Goal: Use online tool/utility: Utilize a website feature to perform a specific function

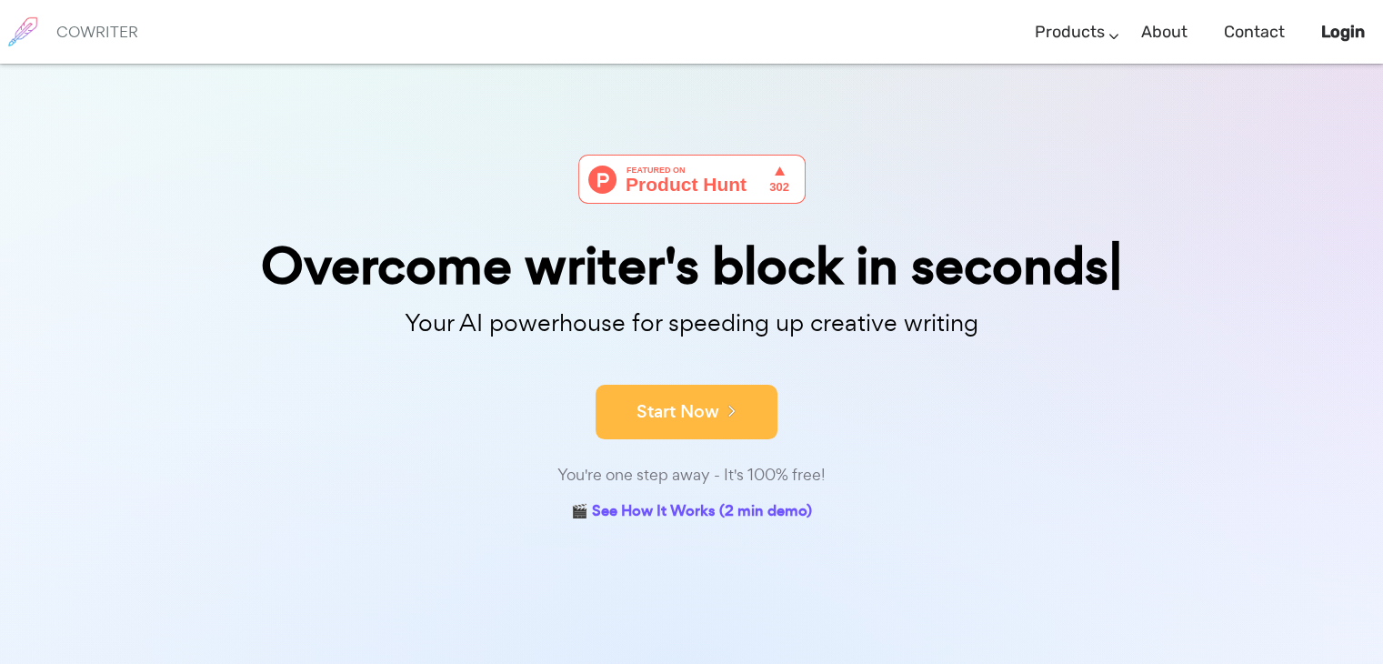
click at [744, 425] on button "Start Now" at bounding box center [687, 412] width 182 height 55
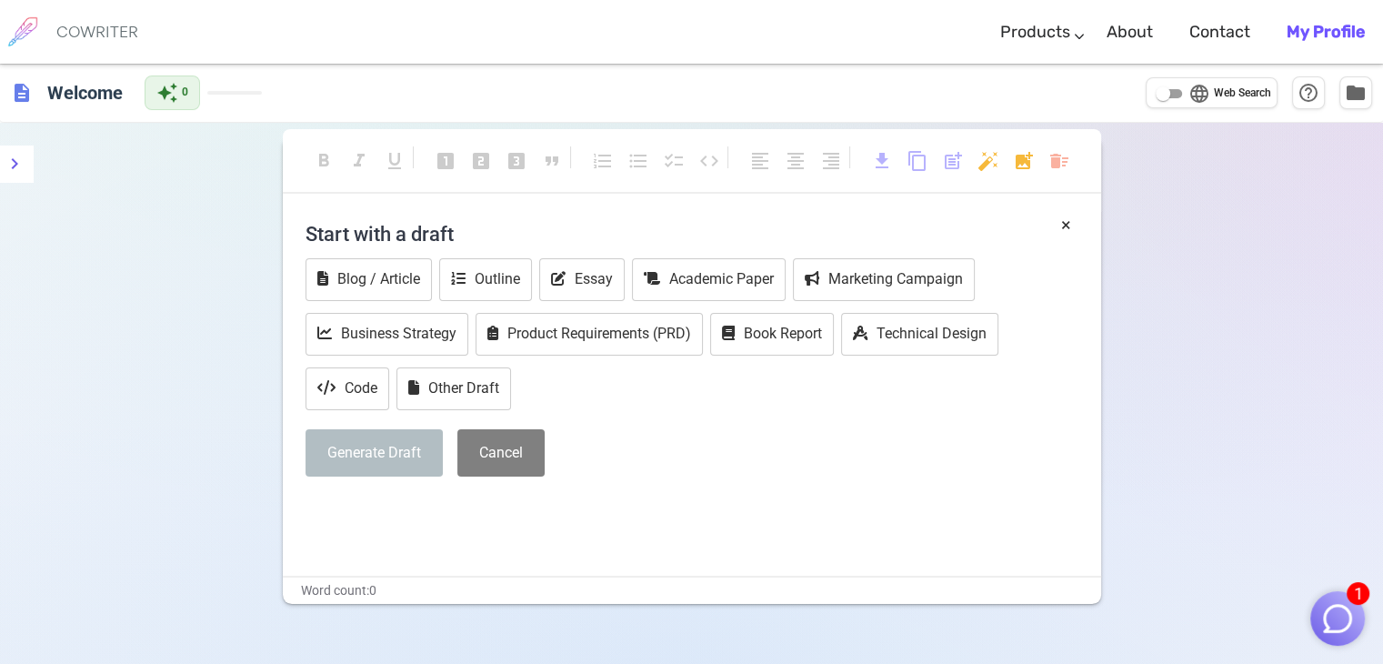
drag, startPoint x: 433, startPoint y: 221, endPoint x: 421, endPoint y: 232, distance: 16.1
click at [432, 223] on h4 "Start with a draft" at bounding box center [692, 234] width 773 height 44
drag, startPoint x: 416, startPoint y: 593, endPoint x: 416, endPoint y: 553, distance: 40.0
click at [416, 590] on div "Word count: 0" at bounding box center [692, 590] width 818 height 26
click at [418, 527] on div "× Start with a draft Blog / Article Outline Essay Academic Paper Marketing Camp…" at bounding box center [692, 394] width 818 height 364
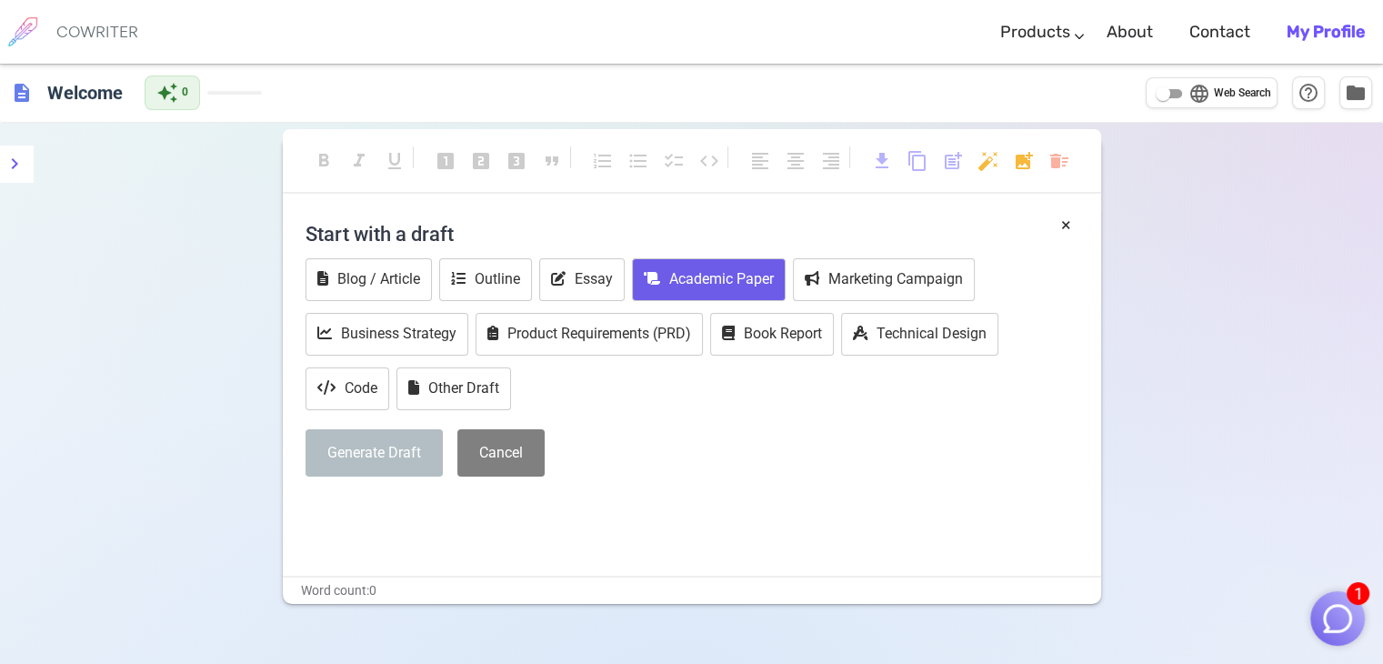
click at [676, 259] on button "Academic Paper" at bounding box center [709, 279] width 154 height 43
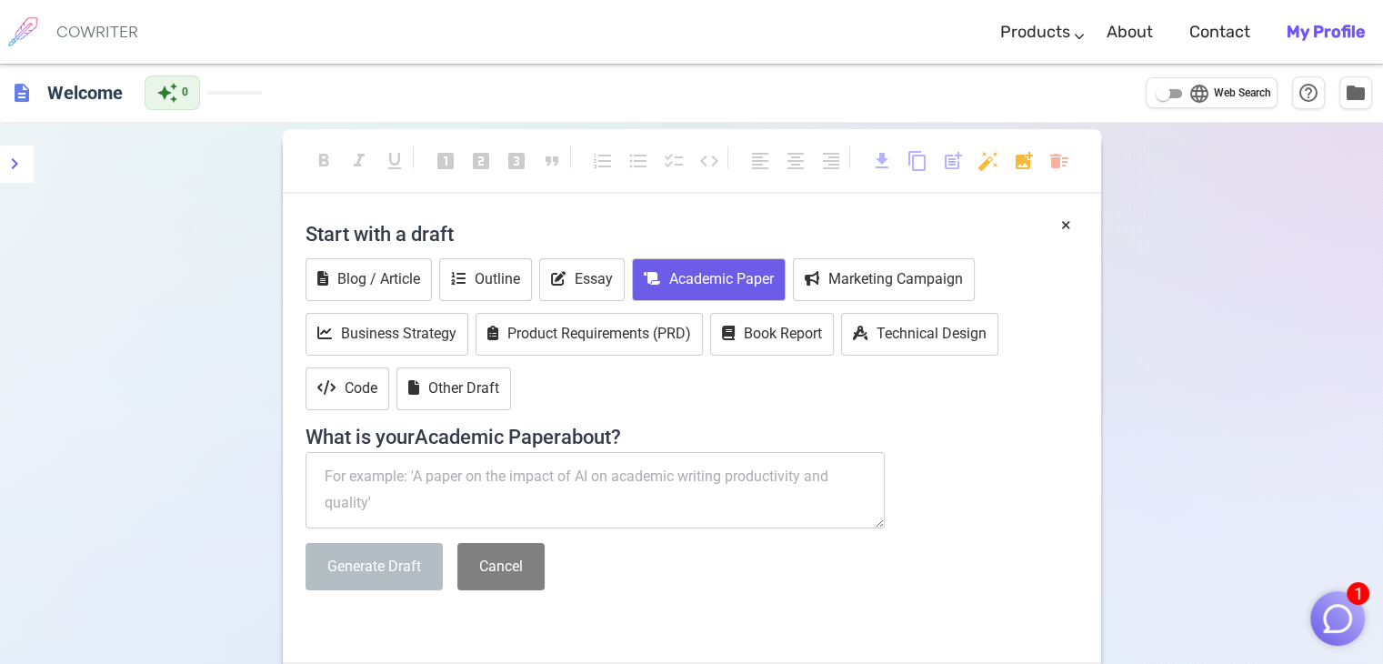
click at [611, 466] on textarea at bounding box center [596, 490] width 580 height 76
type textarea "t"
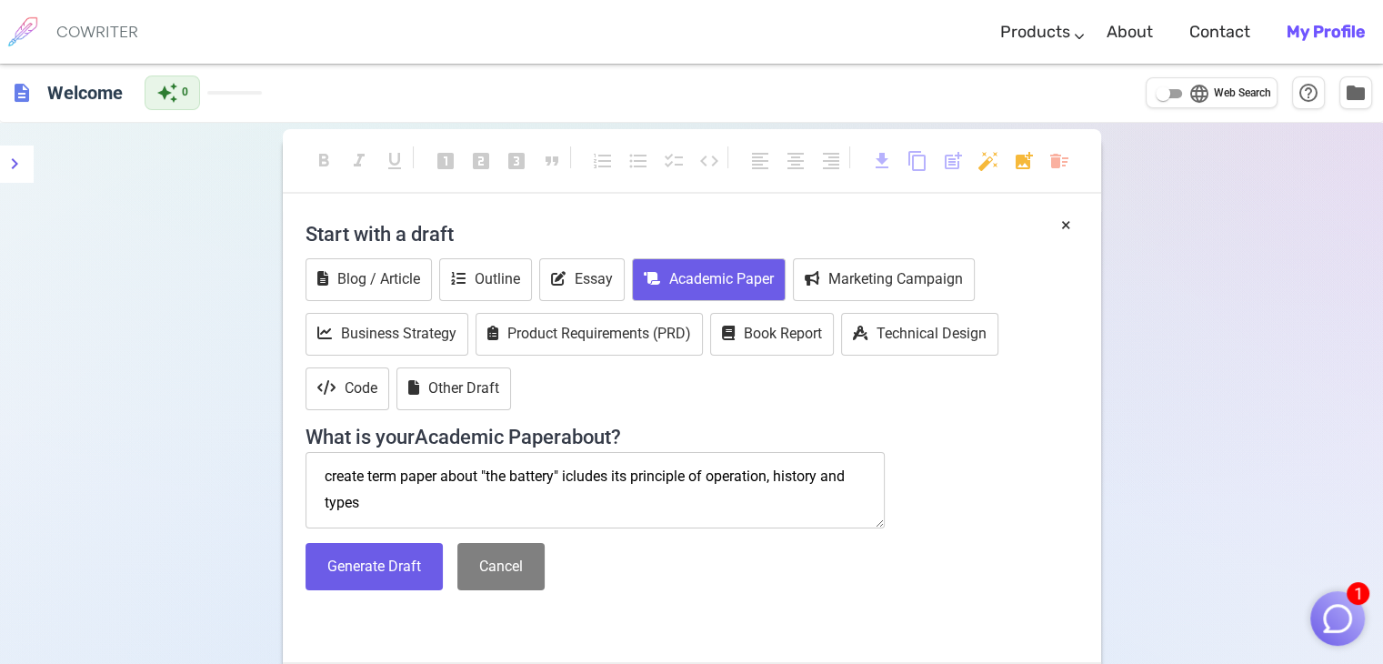
scroll to position [11, 0]
type textarea "create term paper about "the battery" icludes its principle of operation, histo…"
click at [417, 557] on button "Generate Draft" at bounding box center [374, 567] width 137 height 48
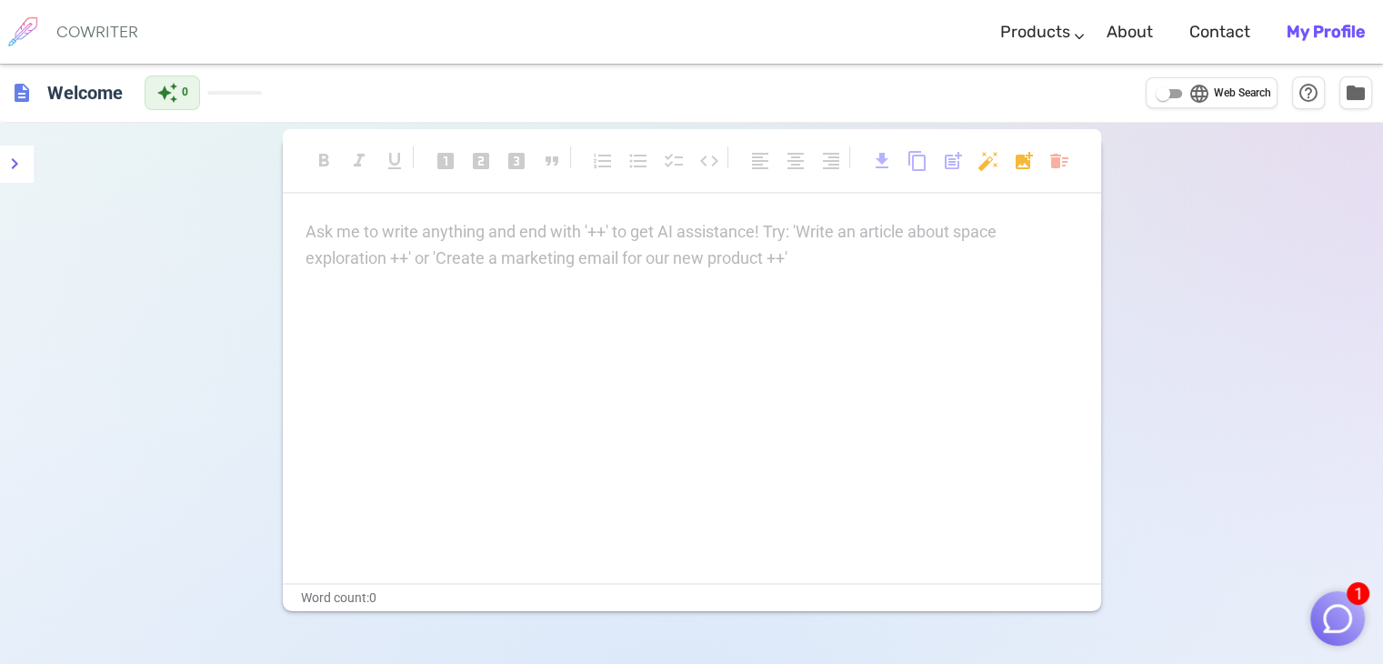
click at [666, 245] on div "Ask me to write anything and end with '++' to get AI assistance! Try: 'Write an…" at bounding box center [692, 245] width 773 height 53
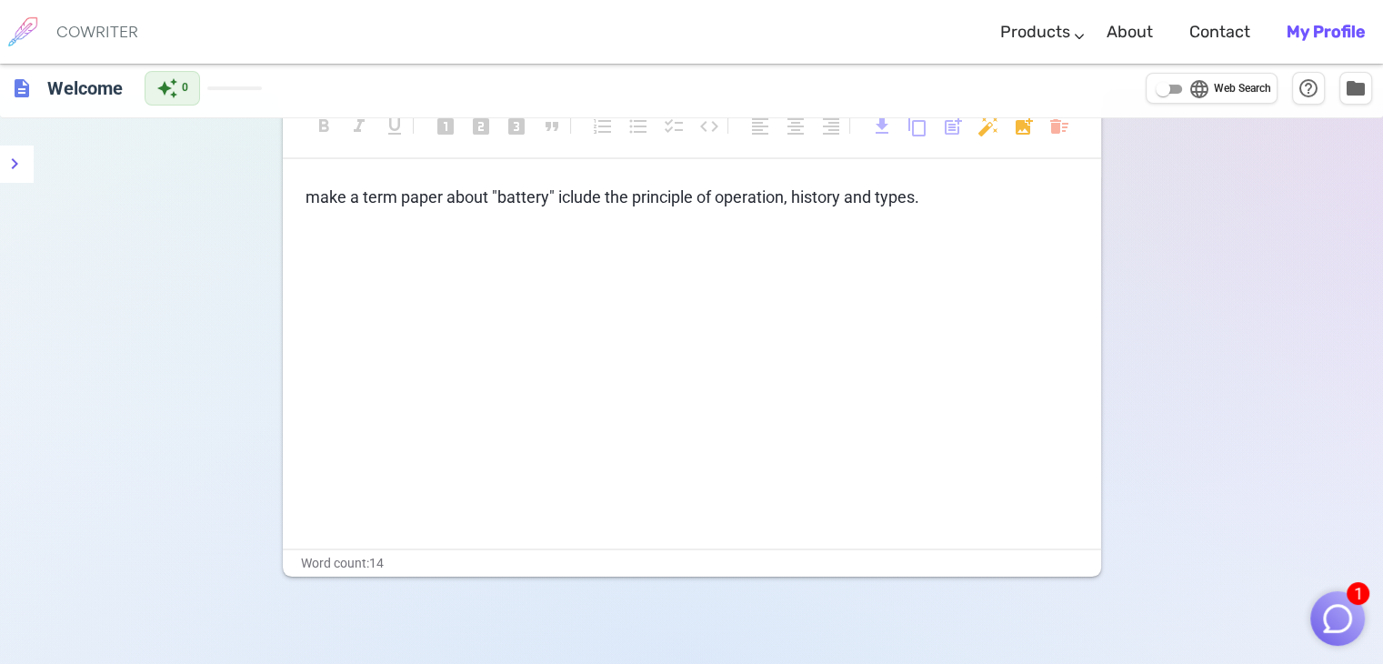
scroll to position [0, 0]
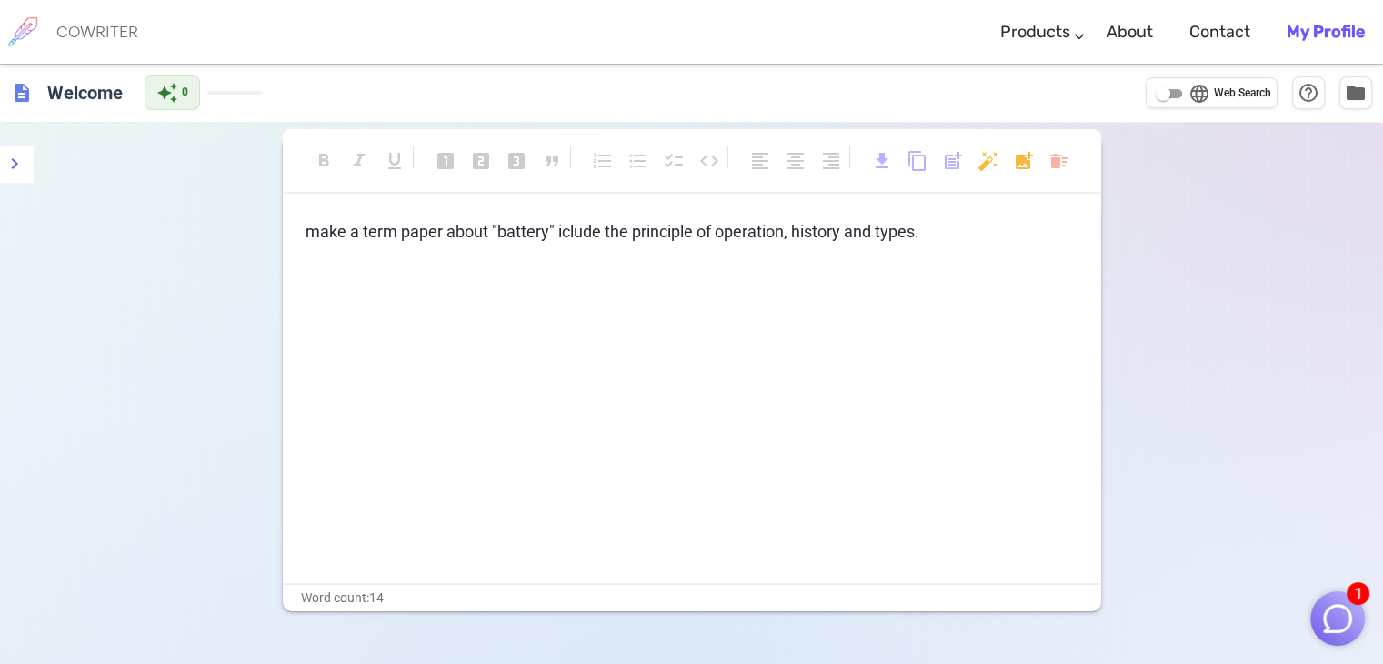
click at [596, 239] on span "make a term paper about "battery" iclude the principle of operation, history an…" at bounding box center [613, 231] width 614 height 19
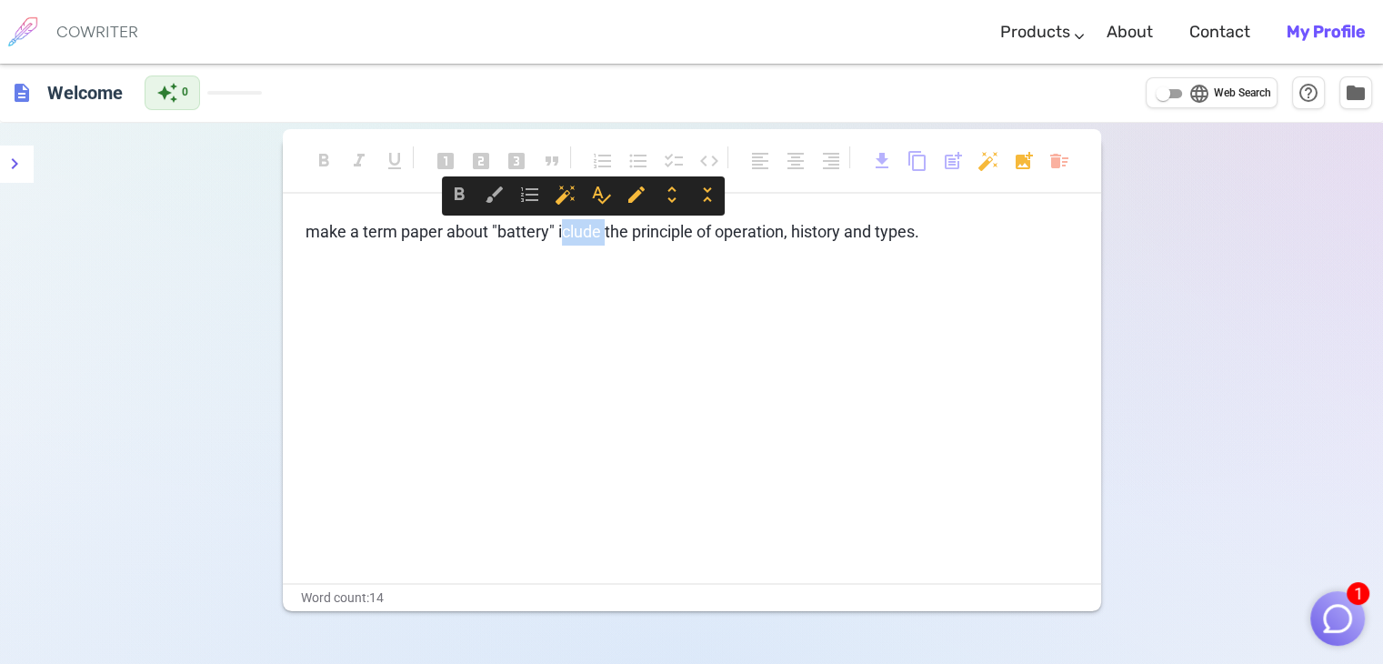
drag, startPoint x: 596, startPoint y: 239, endPoint x: 583, endPoint y: 231, distance: 15.9
click at [583, 231] on span "make a term paper about "battery" iclude the principle of operation, history an…" at bounding box center [613, 231] width 614 height 19
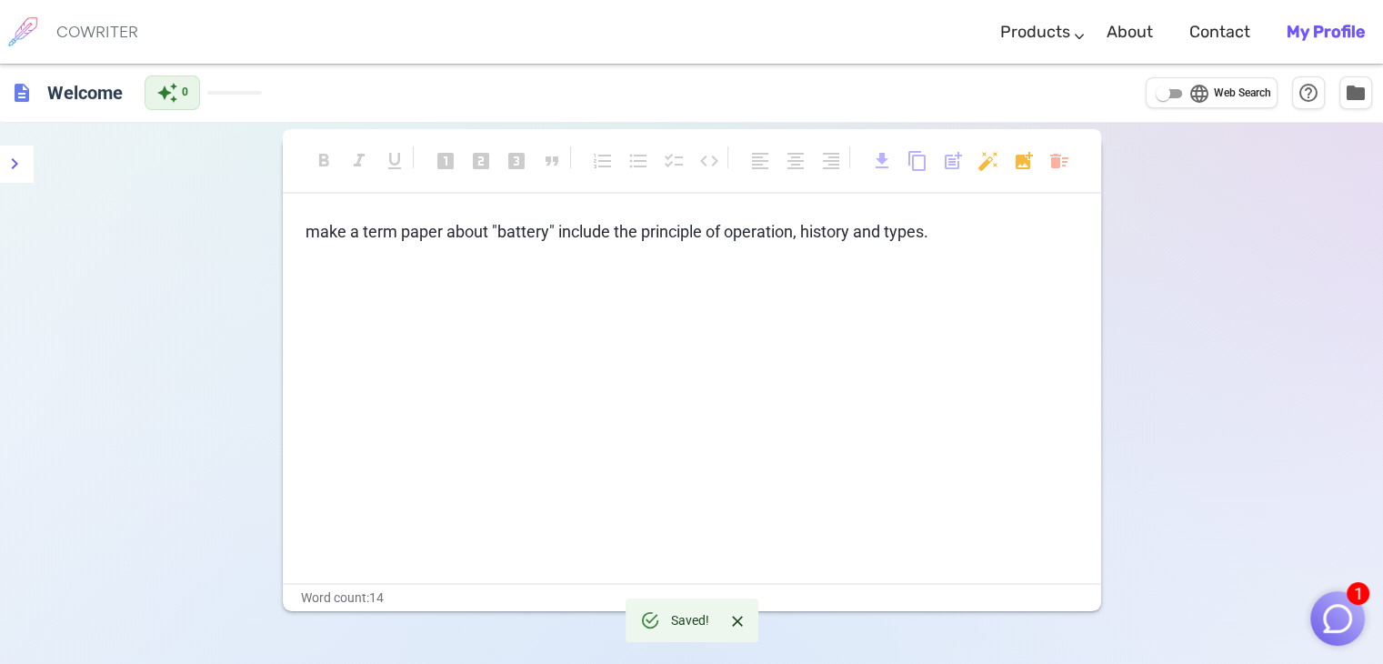
click at [876, 238] on span "make a term paper about "battery" include the principle of operation, history a…" at bounding box center [617, 231] width 623 height 19
click at [946, 215] on div "format_bold format_italic format_underlined looks_one looks_two looks_3 format_…" at bounding box center [692, 373] width 818 height 475
drag, startPoint x: 963, startPoint y: 236, endPoint x: 311, endPoint y: 230, distance: 652.0
click at [311, 230] on p "make a term paper about "battery" include the principle of operation, histor,y …" at bounding box center [692, 232] width 773 height 26
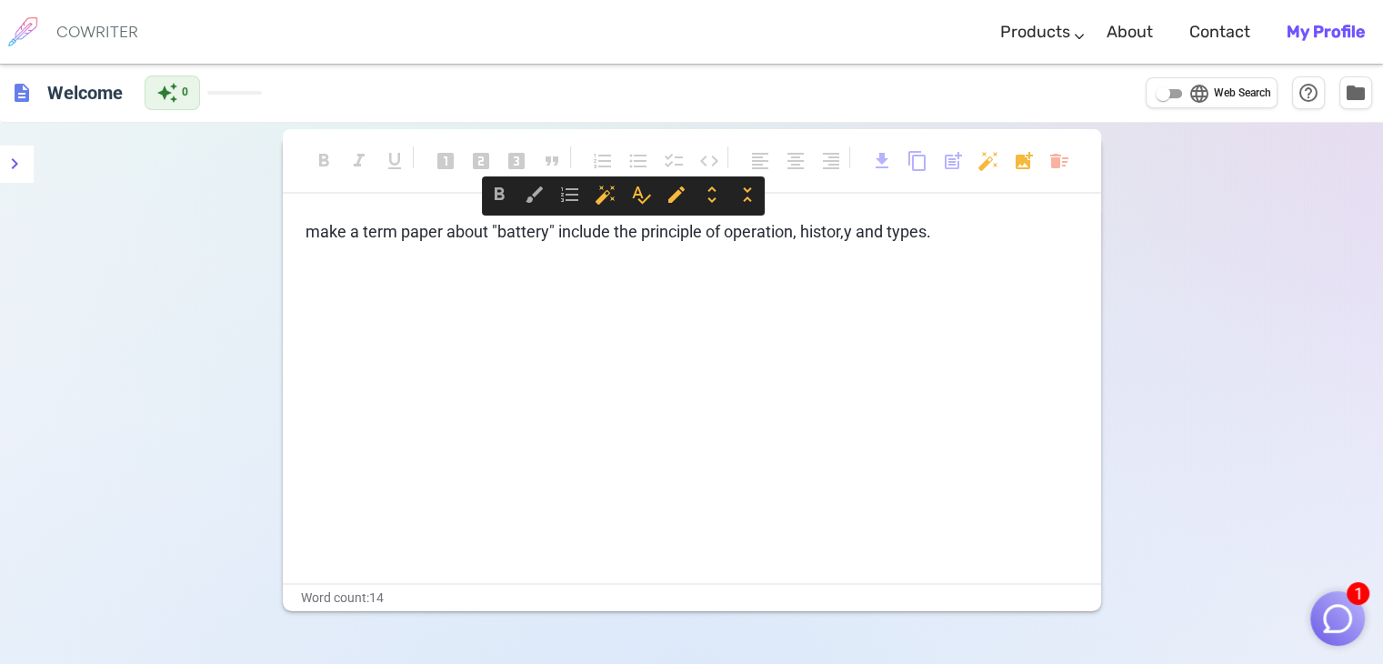
copy span "make a term paper about "battery" include the principle of operation, histor,y …"
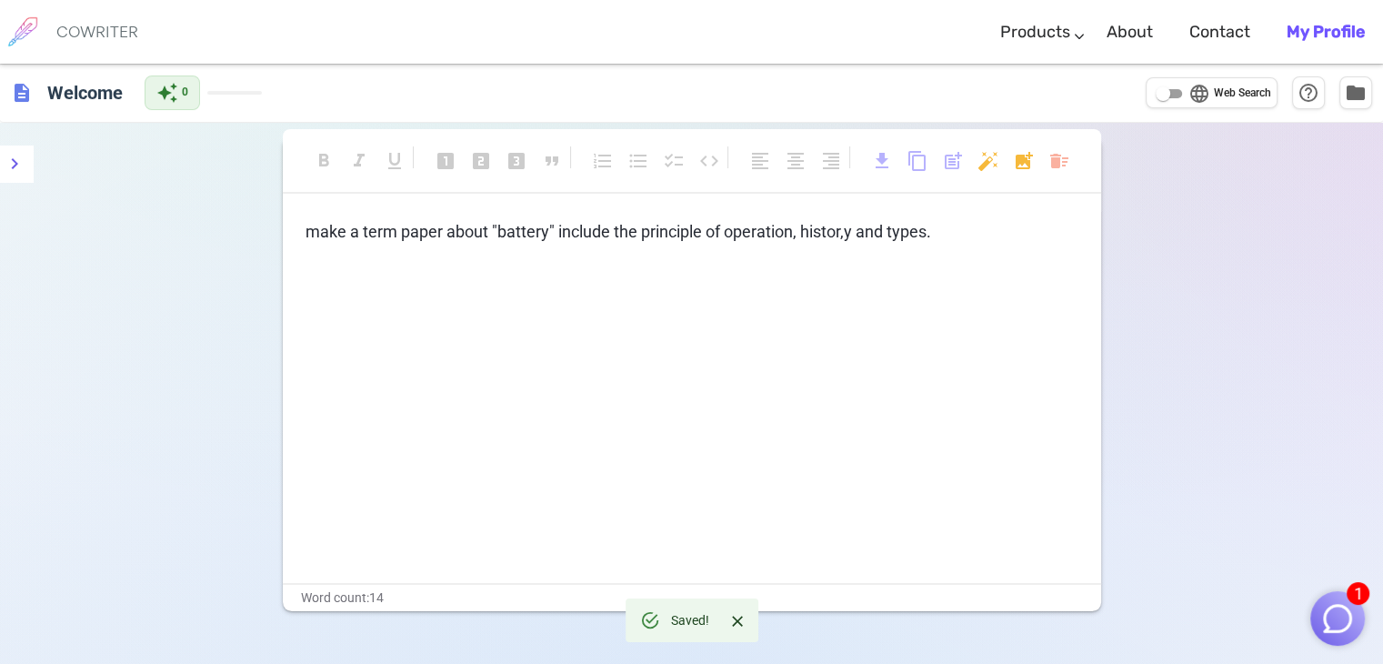
click at [914, 174] on span "content_copy" at bounding box center [918, 163] width 22 height 26
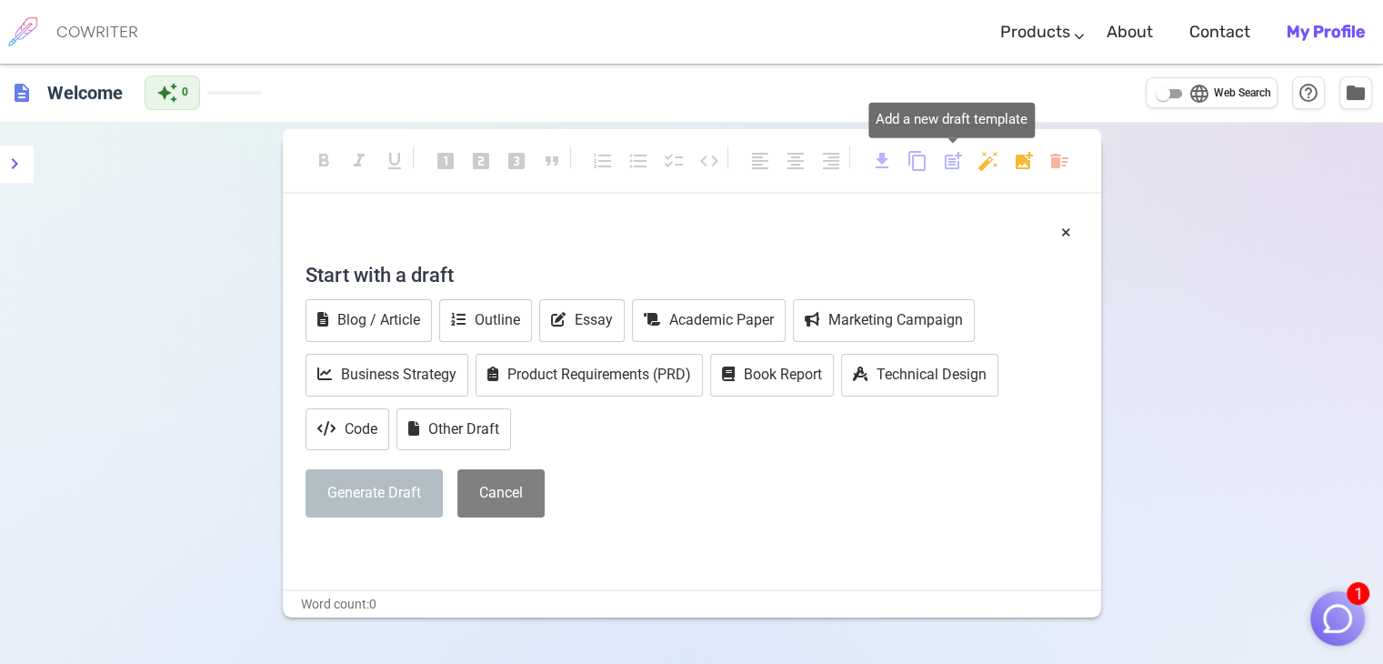
click at [944, 163] on span "post_add" at bounding box center [953, 161] width 22 height 22
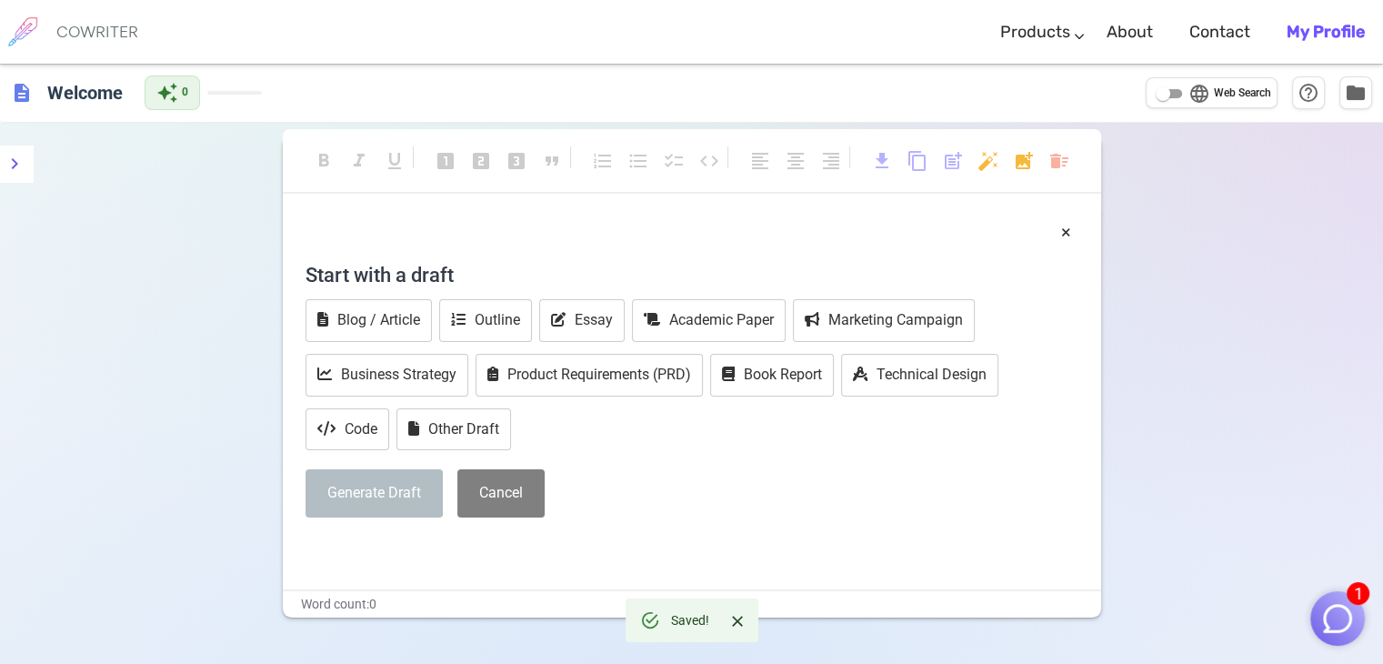
click at [416, 562] on div "× Start with a draft Blog / Article Outline Essay Academic Paper Marketing Camp…" at bounding box center [692, 404] width 818 height 370
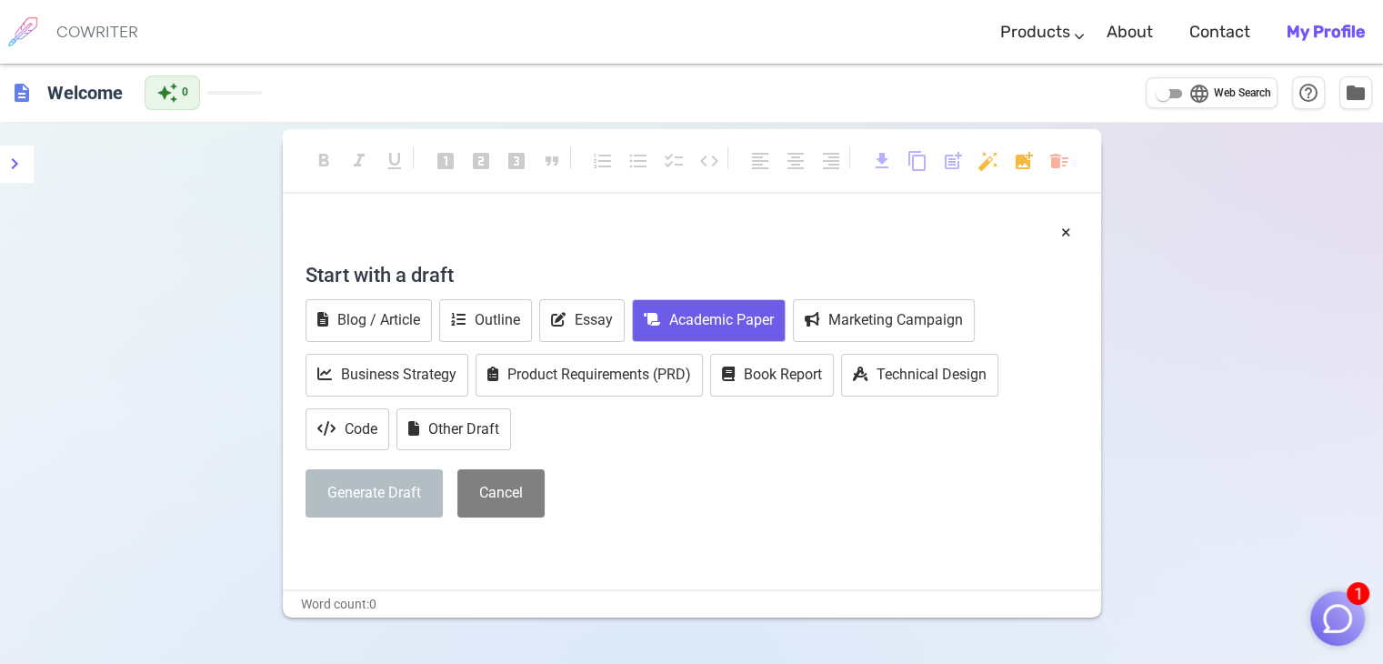
click at [700, 319] on button "Academic Paper" at bounding box center [709, 320] width 154 height 43
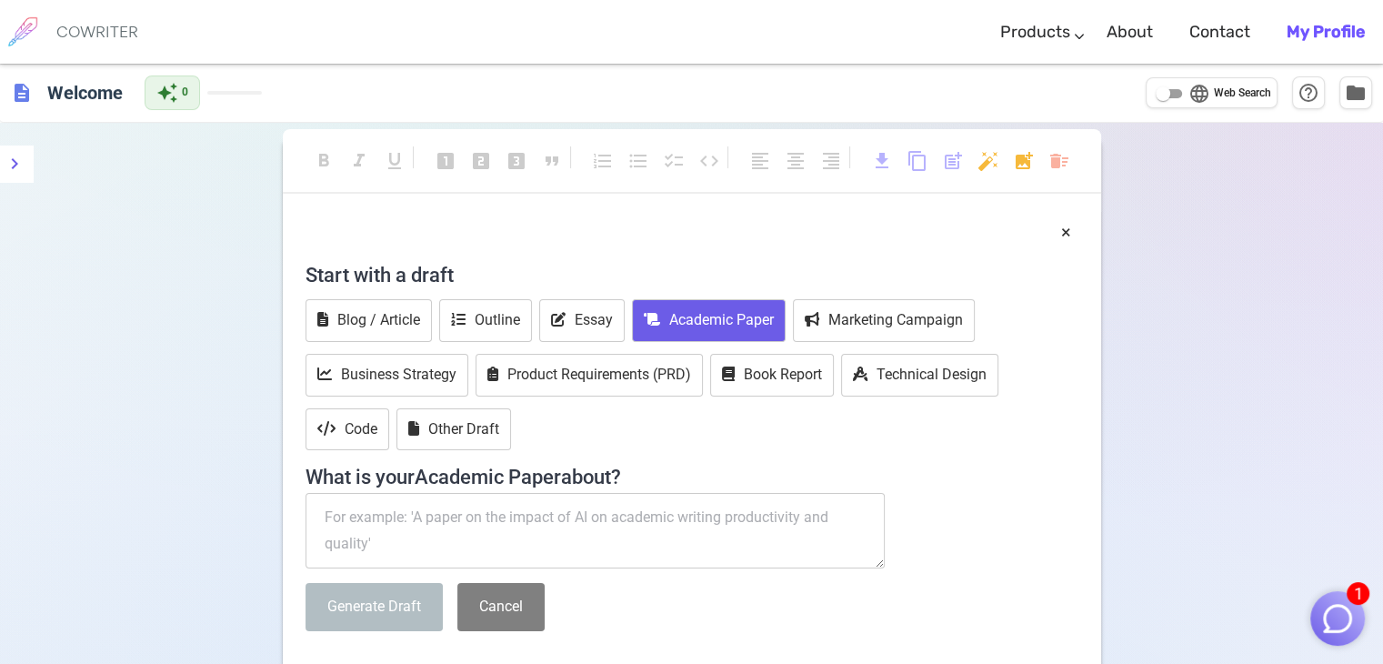
click at [518, 517] on textarea at bounding box center [596, 531] width 580 height 76
paste textarea "make a term paper about "battery" include the principle of operation, histor,y …"
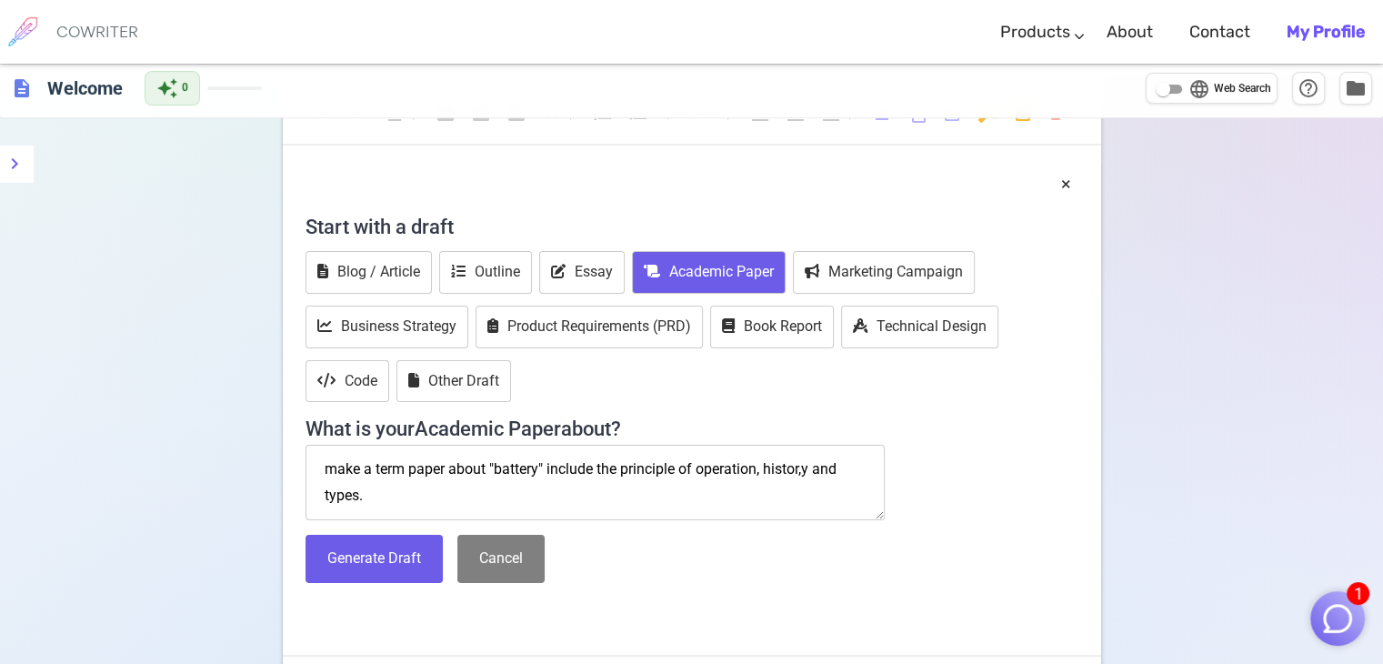
scroll to position [47, 0]
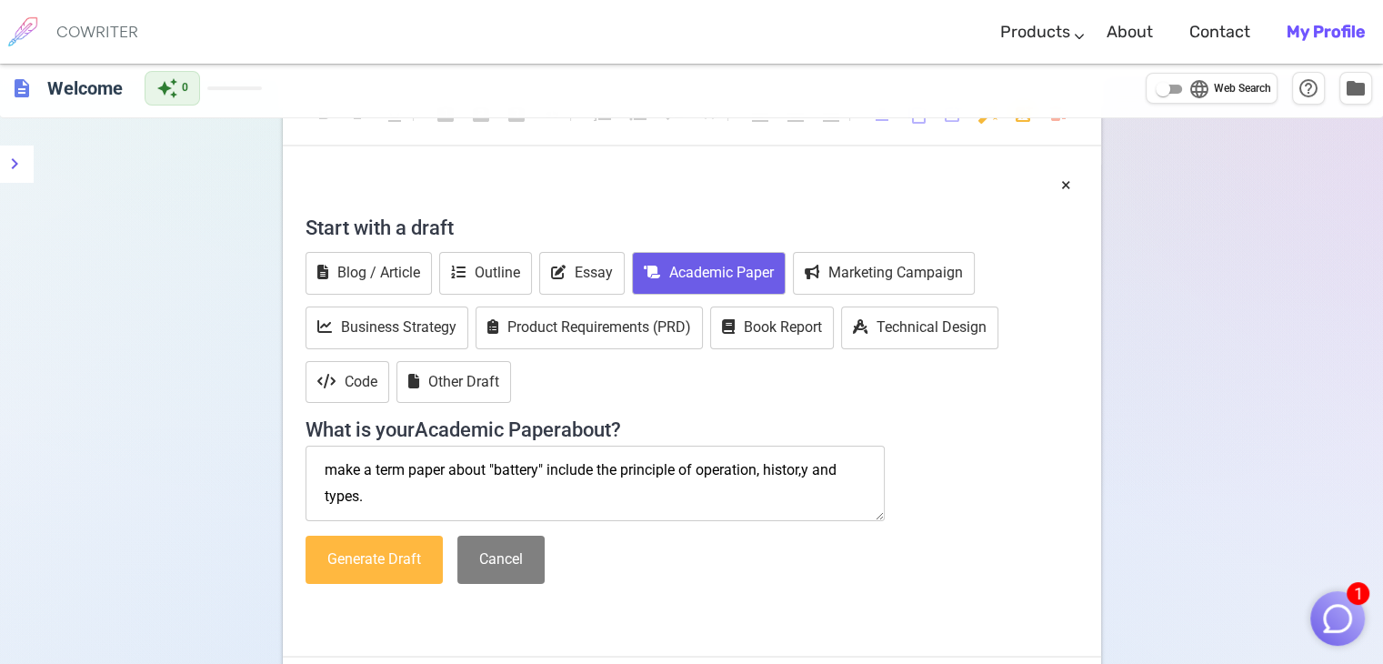
type textarea "make a term paper about "battery" include the principle of operation, histor,y …"
click at [374, 574] on button "Generate Draft" at bounding box center [374, 560] width 137 height 48
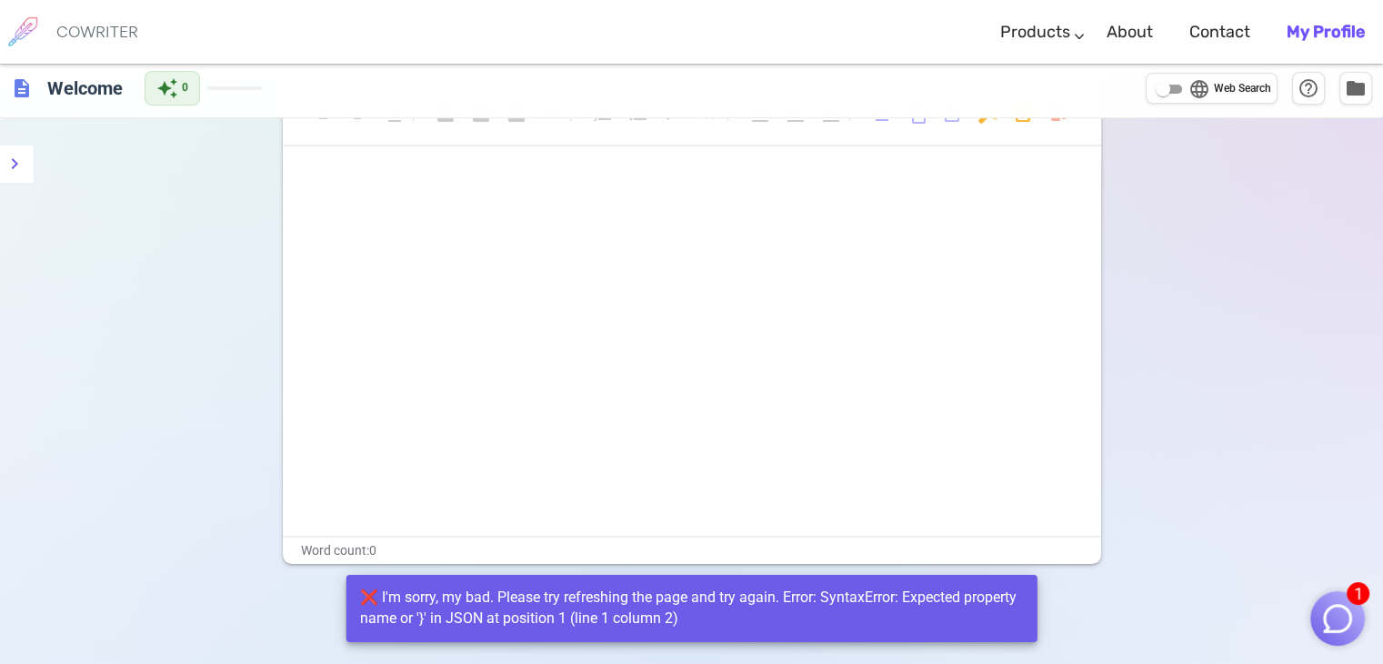
scroll to position [0, 0]
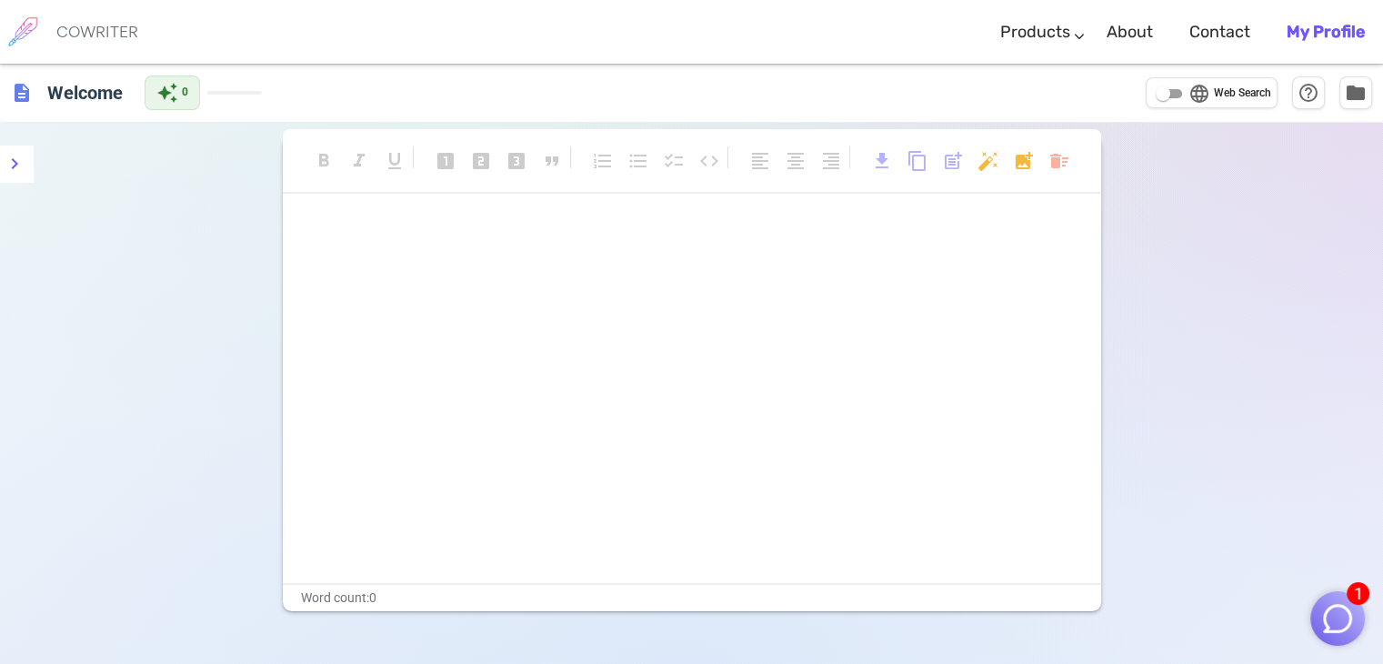
click at [426, 206] on div "format_bold format_italic format_underlined looks_one looks_two looks_3 format_…" at bounding box center [692, 170] width 818 height 83
click at [449, 229] on p at bounding box center [692, 232] width 773 height 26
